Goal: Information Seeking & Learning: Learn about a topic

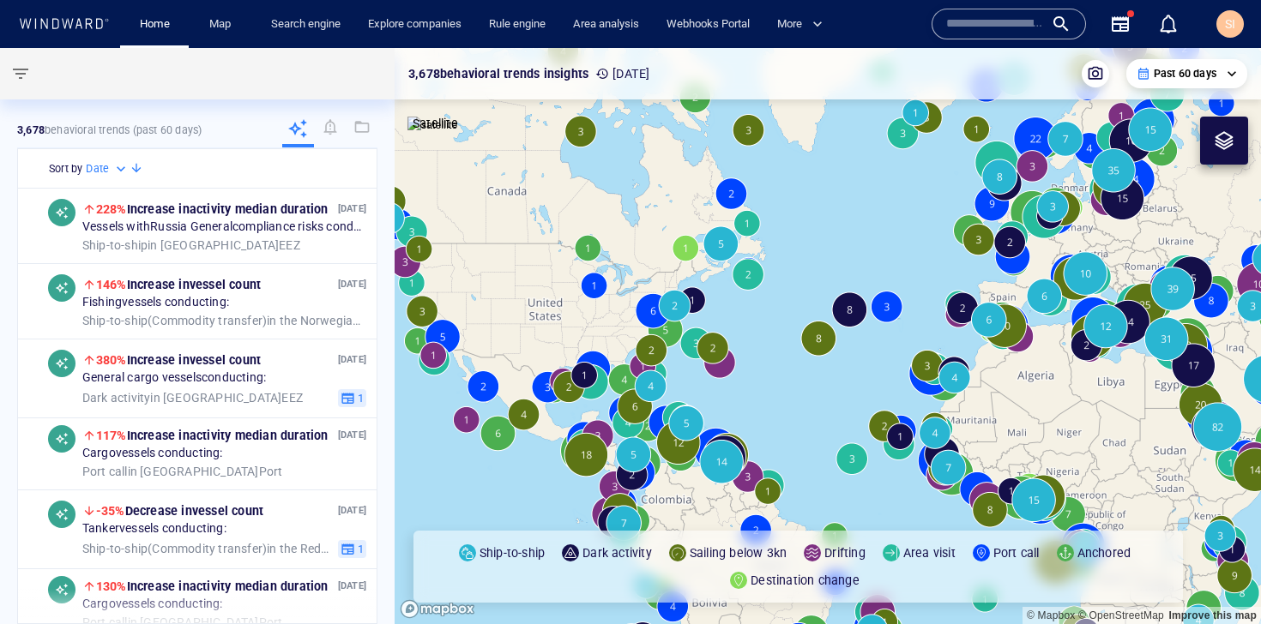
click at [1028, 23] on input "text" at bounding box center [995, 24] width 98 height 26
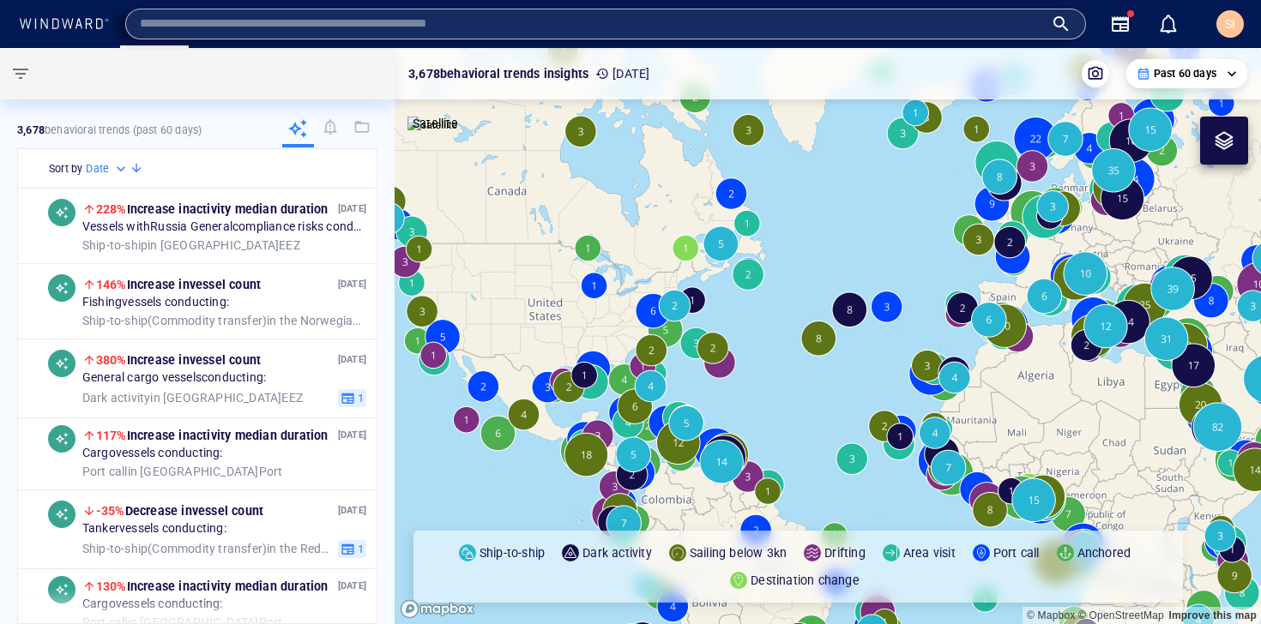
paste input "*******"
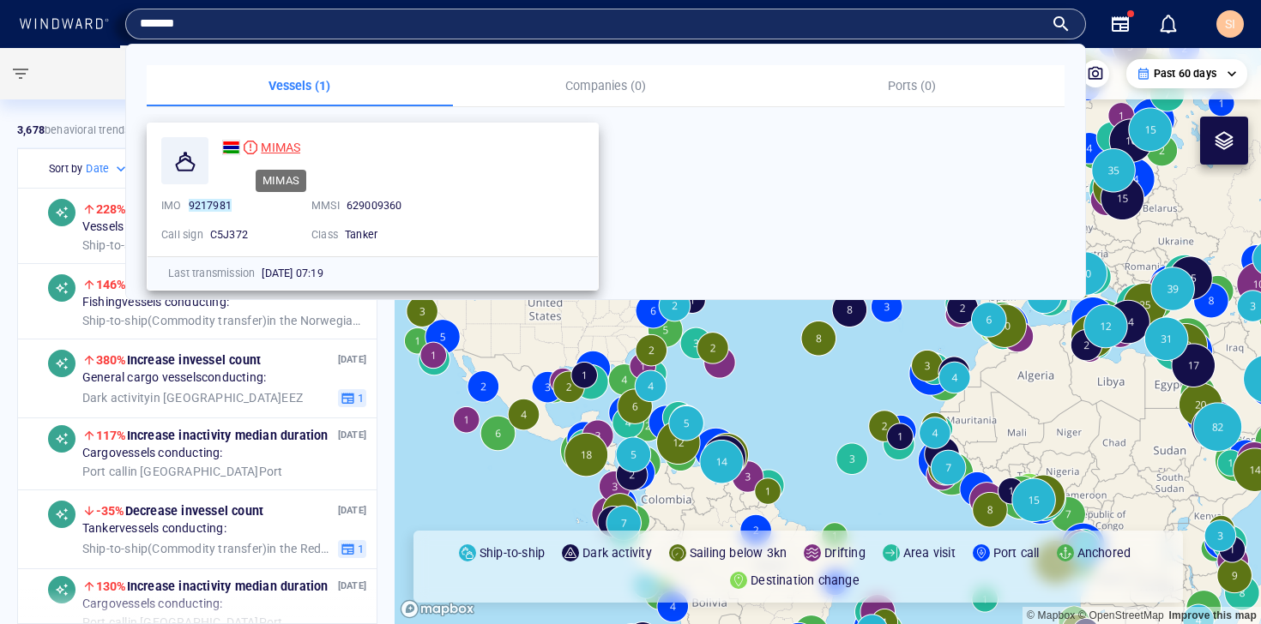
type input "*******"
click at [297, 154] on span "MIMAS" at bounding box center [280, 148] width 39 height 14
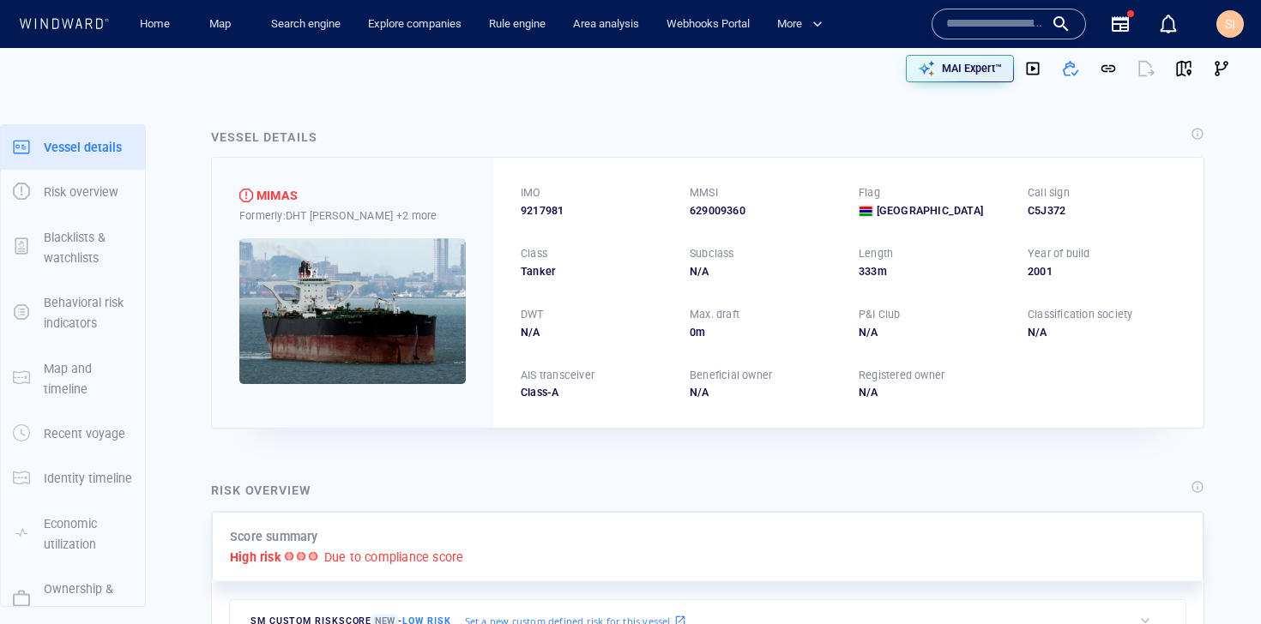
click at [389, 214] on div "Formerly: DHT [PERSON_NAME] +2 more" at bounding box center [352, 216] width 226 height 18
click at [396, 214] on p "+2 more" at bounding box center [416, 216] width 40 height 18
click at [460, 194] on div at bounding box center [630, 312] width 1261 height 624
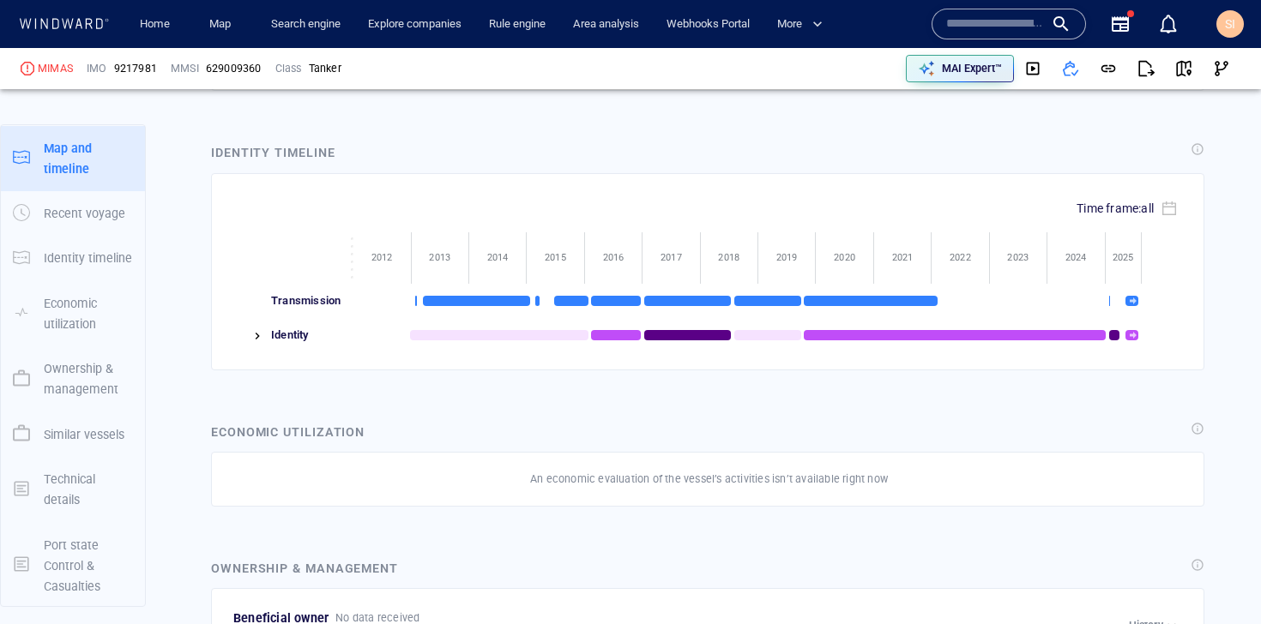
scroll to position [224, 0]
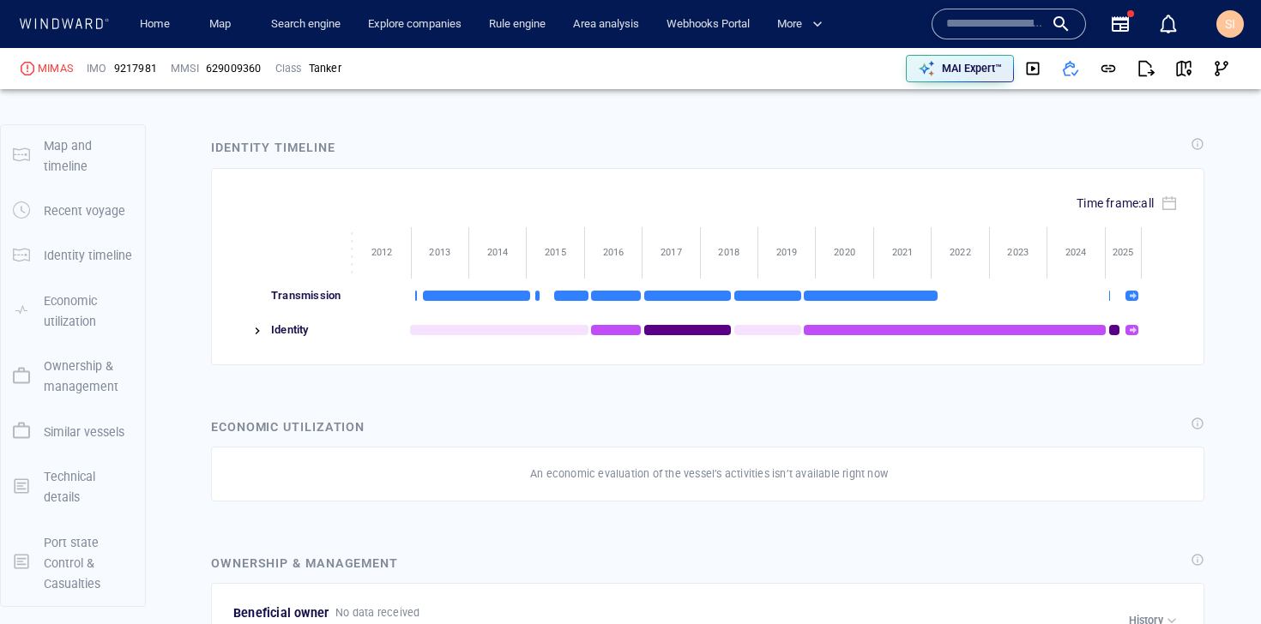
click at [259, 324] on img at bounding box center [257, 331] width 14 height 14
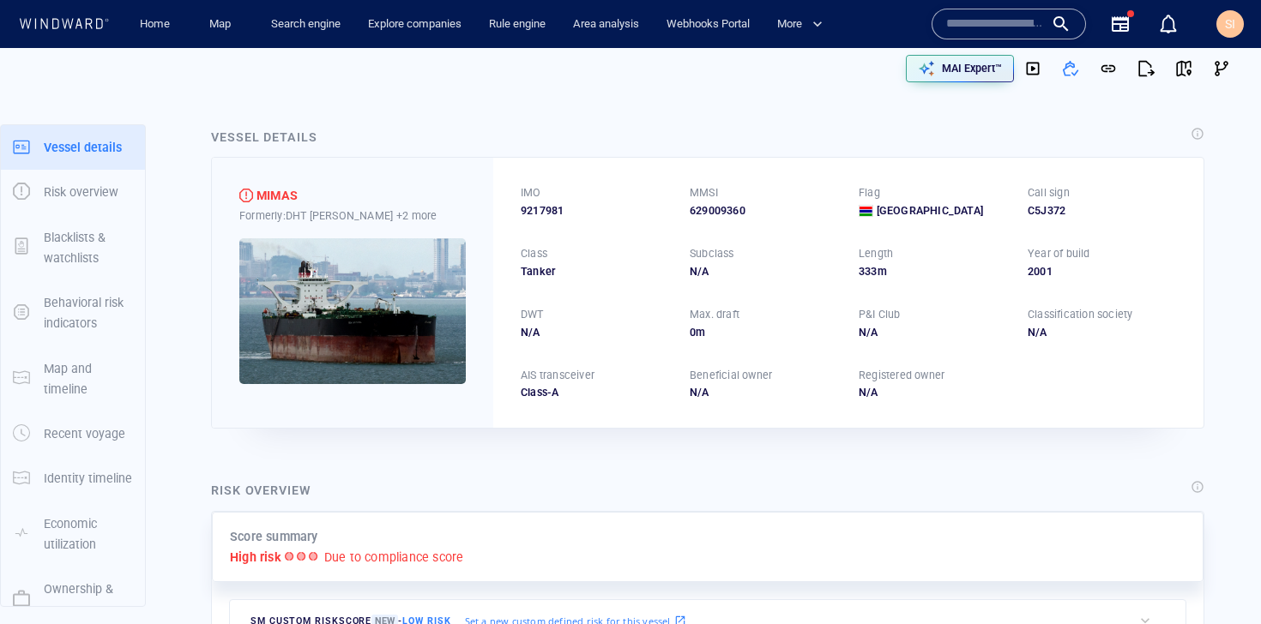
click at [551, 212] on span "9217981" at bounding box center [542, 210] width 43 height 15
copy span "9217981"
click at [730, 205] on div "629009360" at bounding box center [764, 210] width 148 height 15
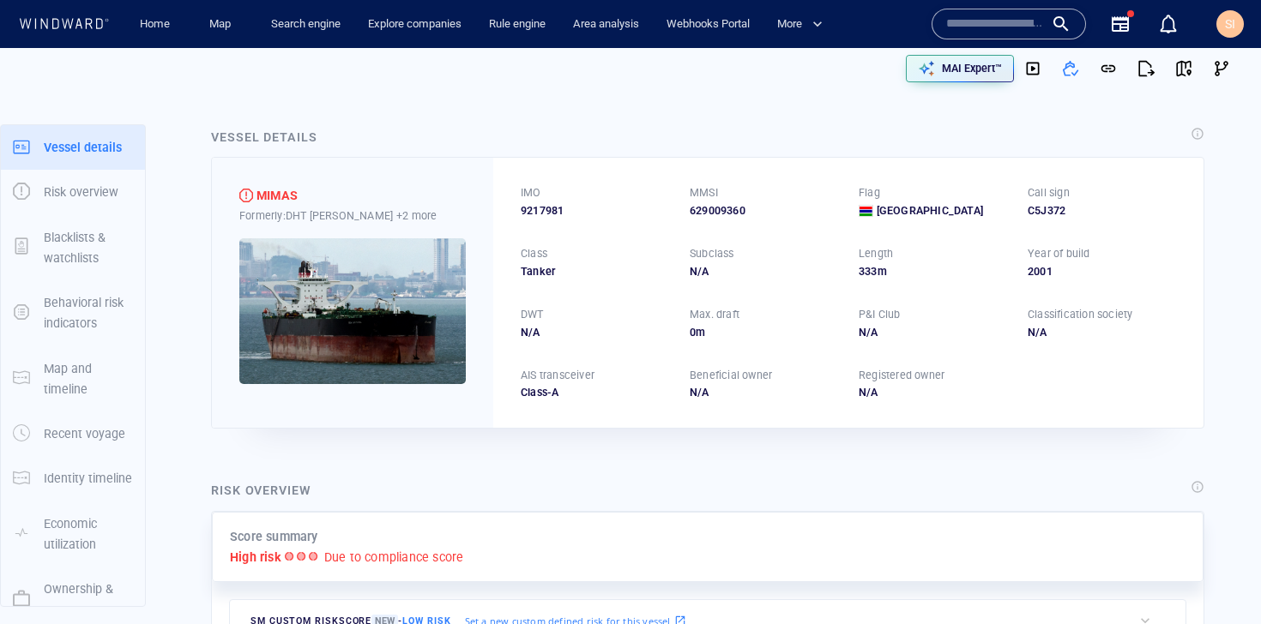
click at [849, 222] on div "IMO 9217981 MMSI 629009360 Flag Gambia Call sign C5J372 Class Tanker Subclass N…" at bounding box center [848, 293] width 710 height 270
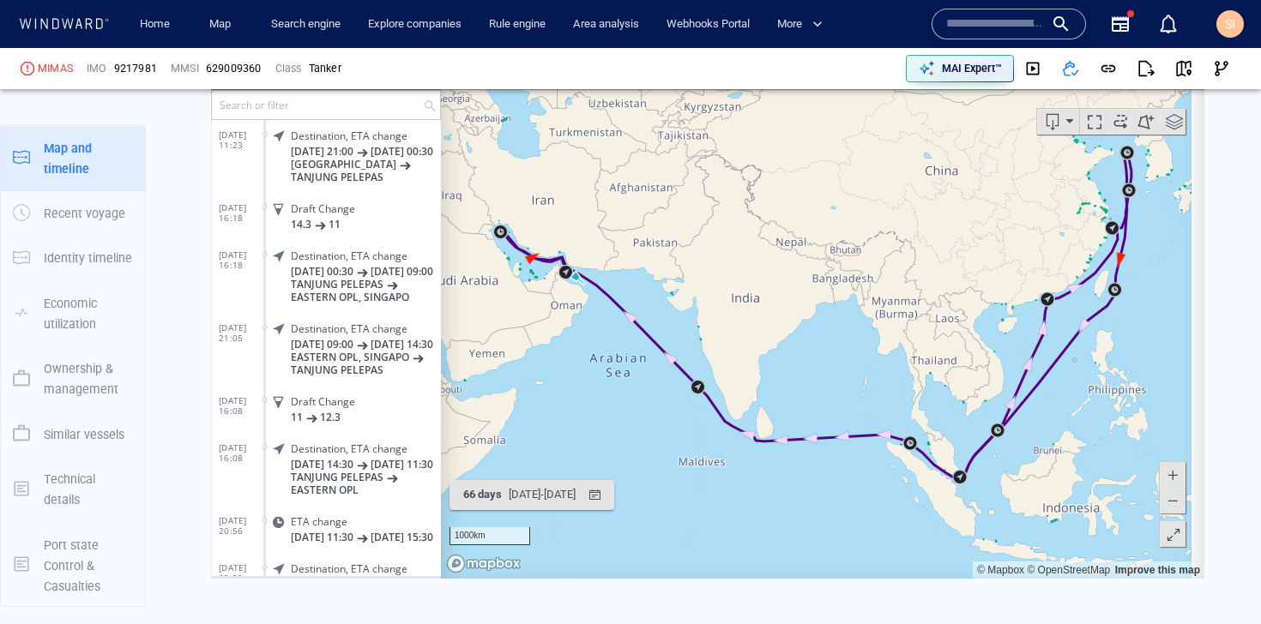
scroll to position [1153, 0]
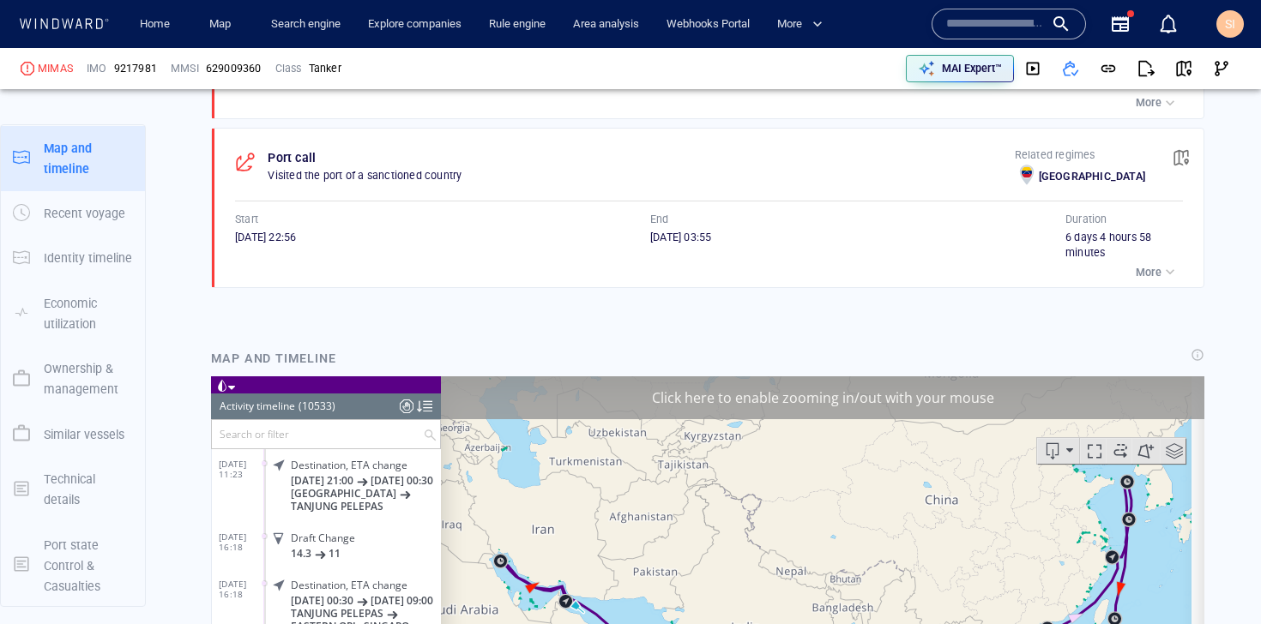
click at [431, 406] on div at bounding box center [424, 406] width 15 height 26
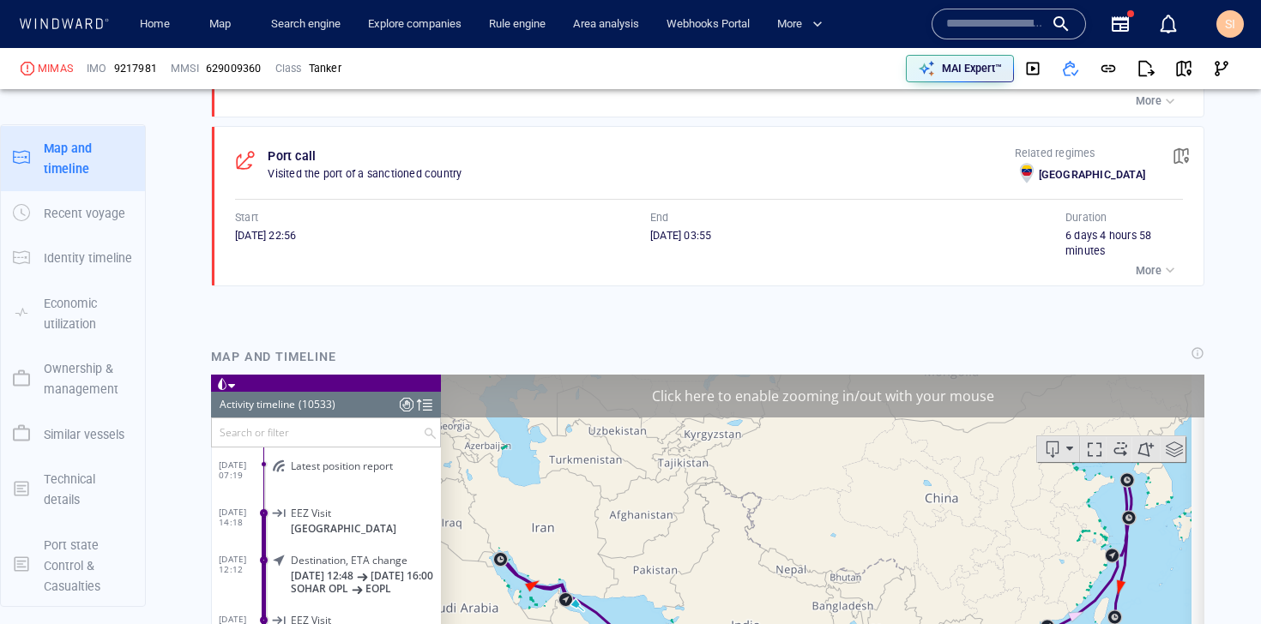
scroll to position [1156, 0]
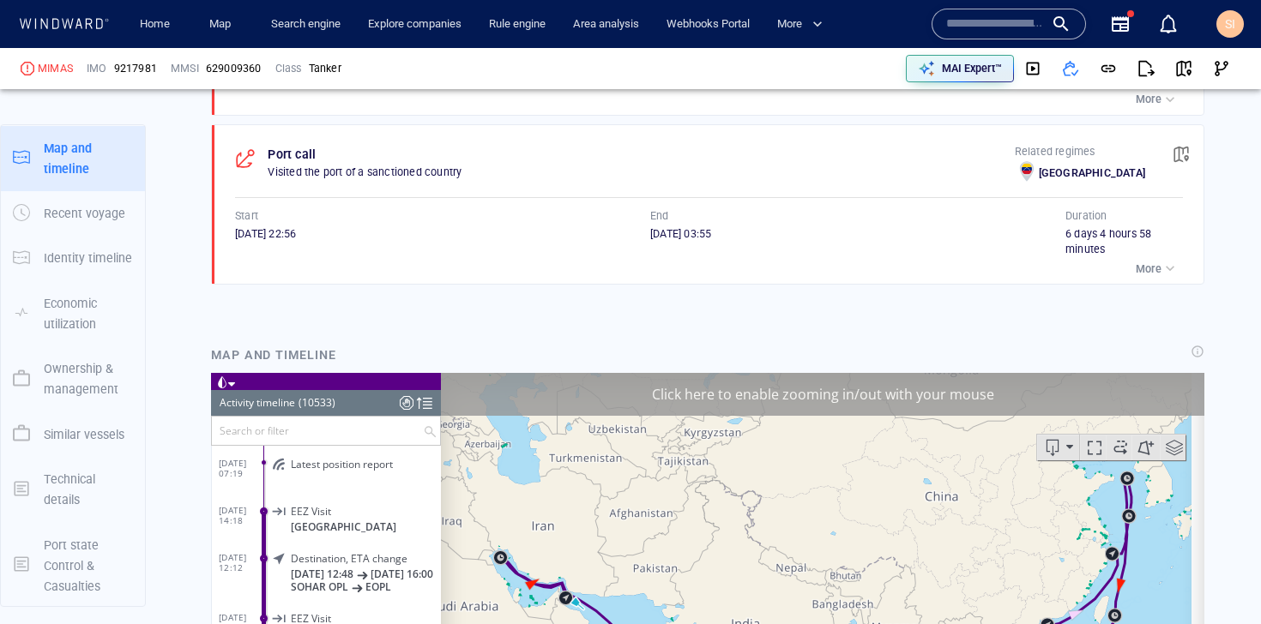
click at [382, 469] on span "Latest position report" at bounding box center [342, 463] width 102 height 13
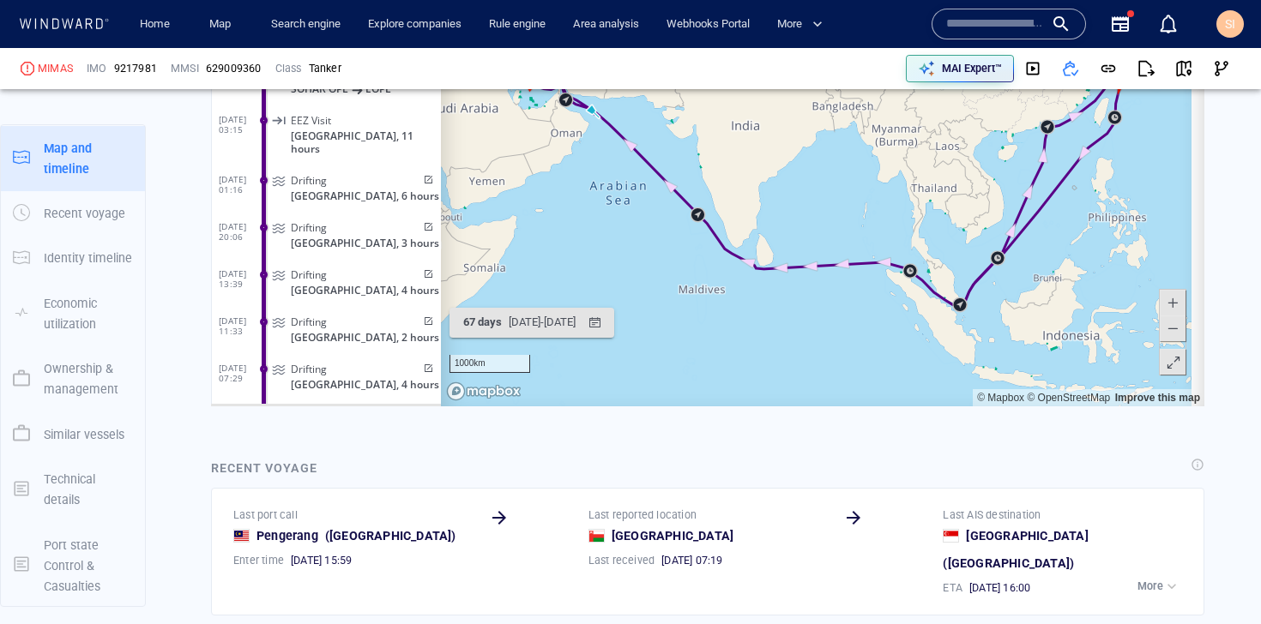
scroll to position [1691, 0]
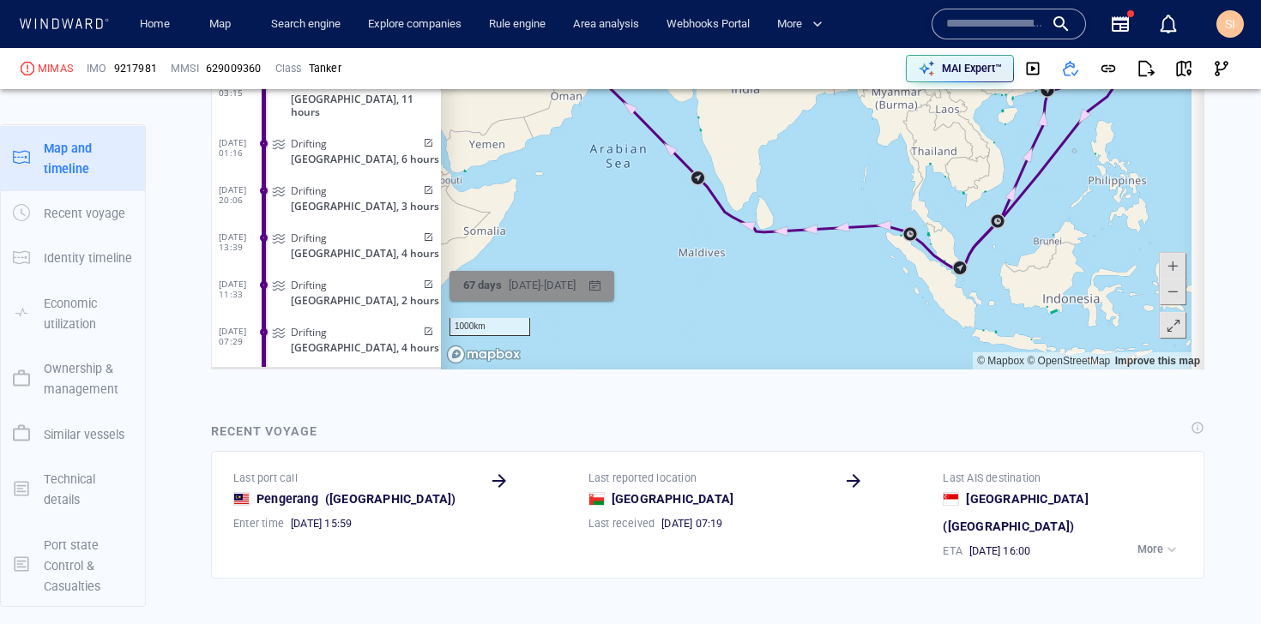
click at [518, 289] on div "[DATE] - [DATE]" at bounding box center [542, 286] width 74 height 27
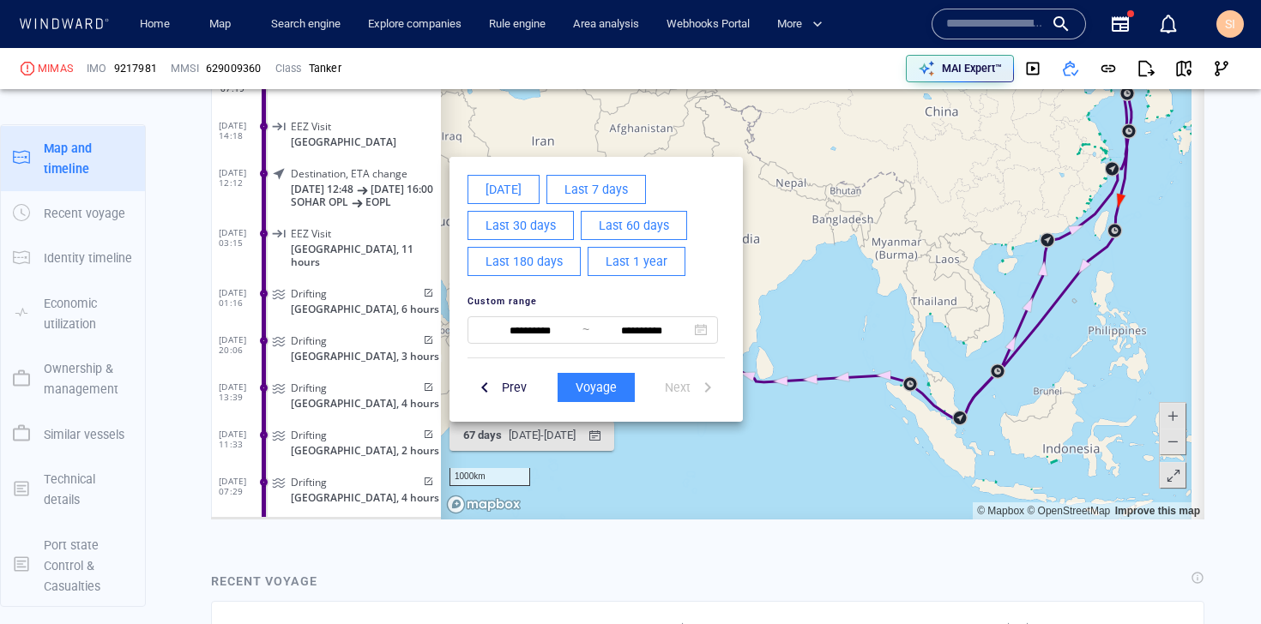
scroll to position [1353, 0]
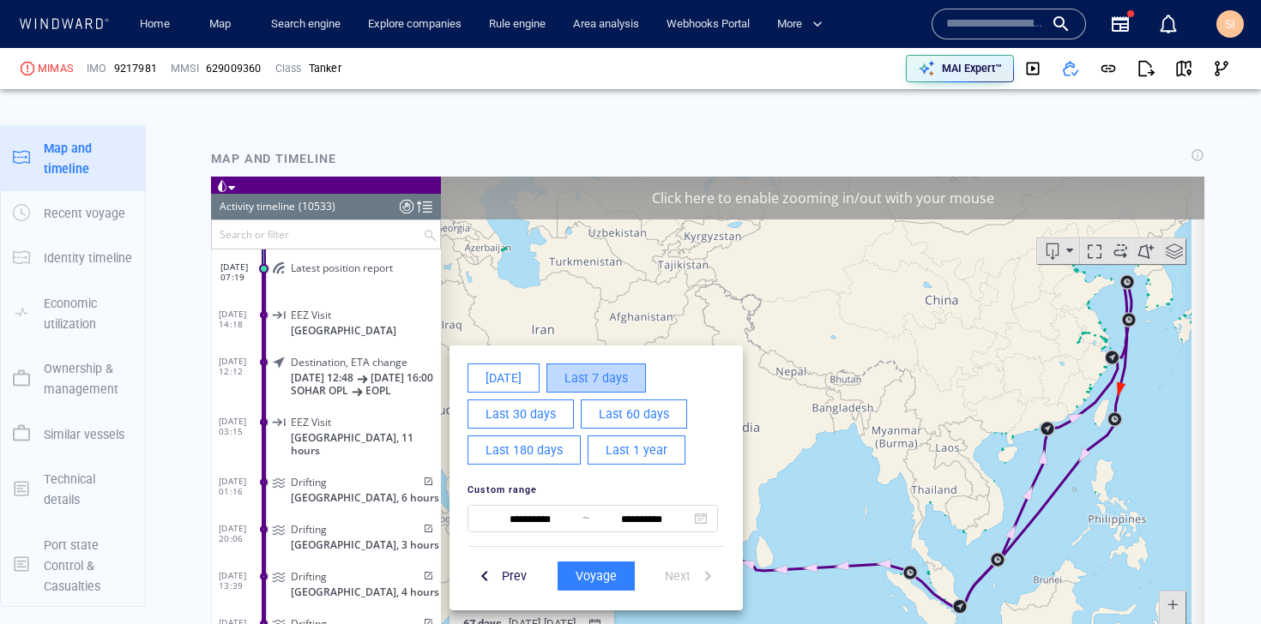
click at [606, 368] on span "Last 7 days" at bounding box center [595, 377] width 63 height 21
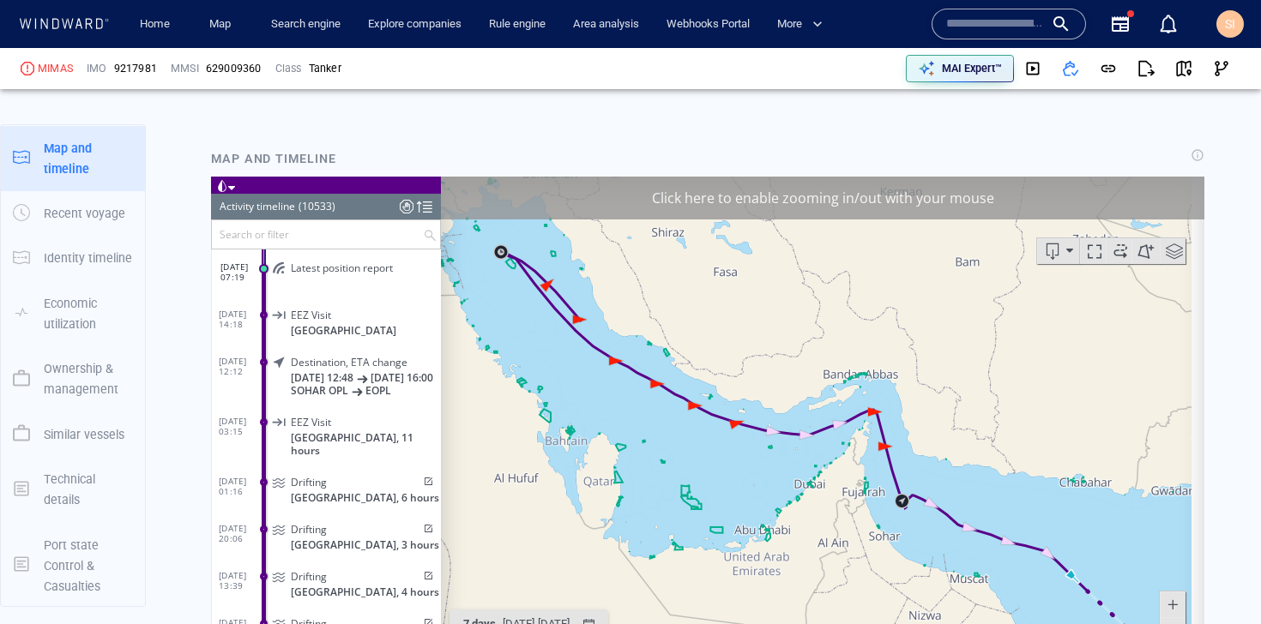
click at [333, 262] on span "Latest position report" at bounding box center [342, 267] width 102 height 13
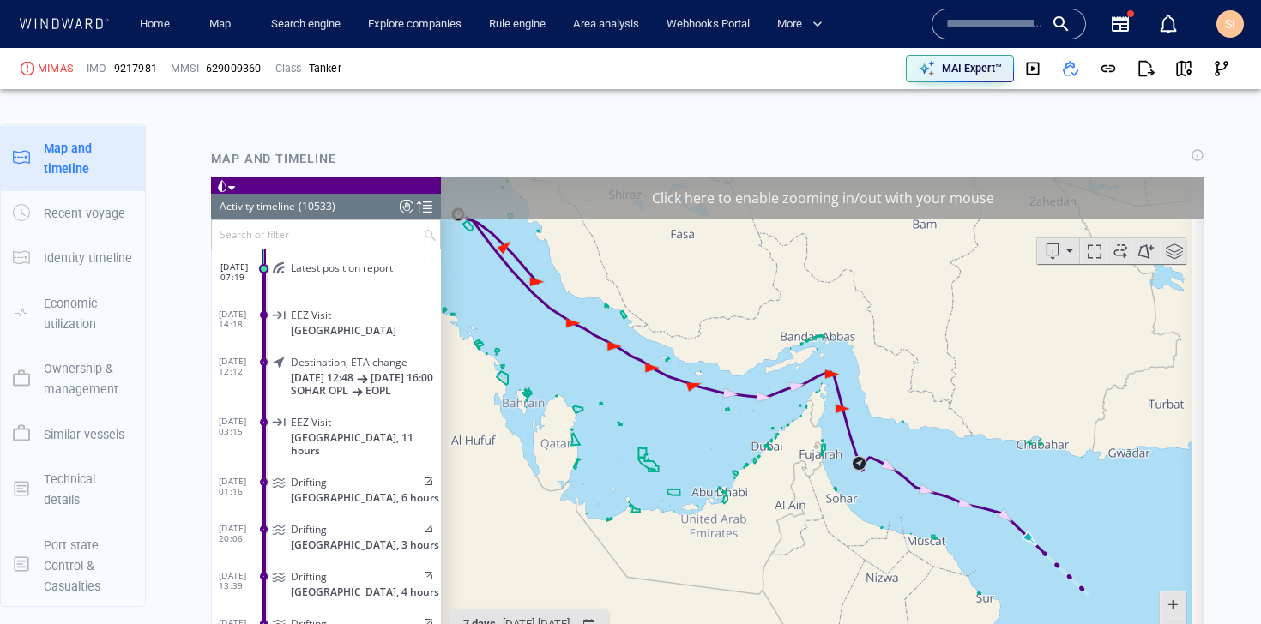
drag, startPoint x: 827, startPoint y: 515, endPoint x: 724, endPoint y: 431, distance: 132.9
click at [724, 431] on canvas "Map" at bounding box center [816, 442] width 750 height 532
